Goal: Transaction & Acquisition: Purchase product/service

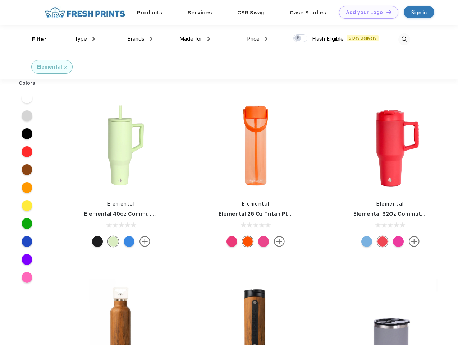
click at [366, 12] on link "Add your Logo Design Tool" at bounding box center [368, 12] width 59 height 13
click at [0, 0] on div "Design Tool" at bounding box center [0, 0] width 0 height 0
click at [386, 12] on link "Add your Logo Design Tool" at bounding box center [368, 12] width 59 height 13
click at [35, 39] on div "Filter" at bounding box center [39, 39] width 15 height 8
click at [85, 39] on span "Type" at bounding box center [80, 39] width 13 height 6
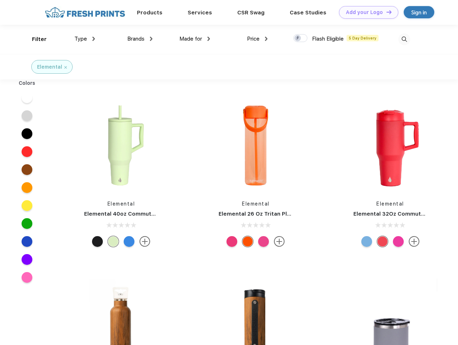
click at [140, 39] on span "Brands" at bounding box center [135, 39] width 17 height 6
click at [195, 39] on span "Made for" at bounding box center [190, 39] width 23 height 6
click at [257, 39] on span "Price" at bounding box center [253, 39] width 13 height 6
click at [300, 38] on div at bounding box center [300, 38] width 14 height 8
click at [298, 38] on input "checkbox" at bounding box center [295, 36] width 5 height 5
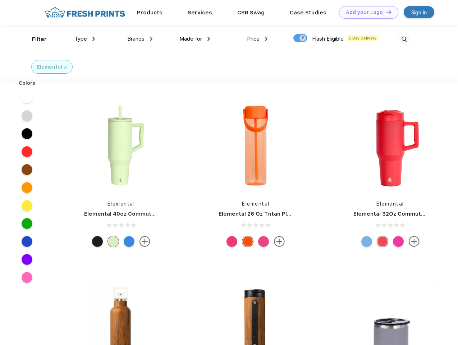
click at [404, 39] on img at bounding box center [404, 39] width 12 height 12
